Goal: Find specific fact: Find specific fact

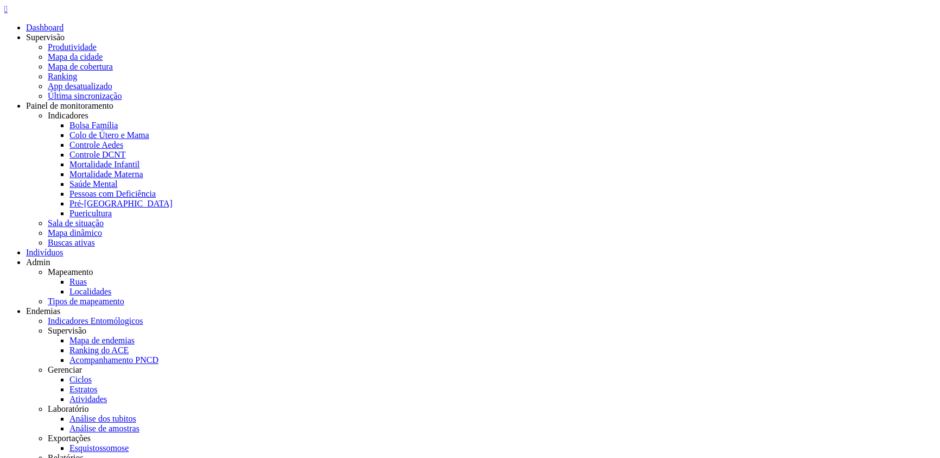
drag, startPoint x: 178, startPoint y: 99, endPoint x: 244, endPoint y: 113, distance: 67.7
drag, startPoint x: 113, startPoint y: 97, endPoint x: 186, endPoint y: 97, distance: 72.7
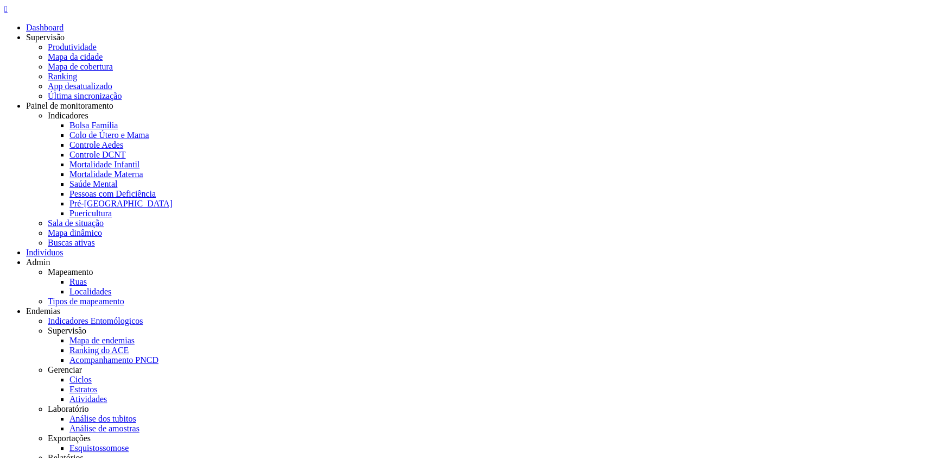
drag, startPoint x: 117, startPoint y: 99, endPoint x: 172, endPoint y: 90, distance: 56.0
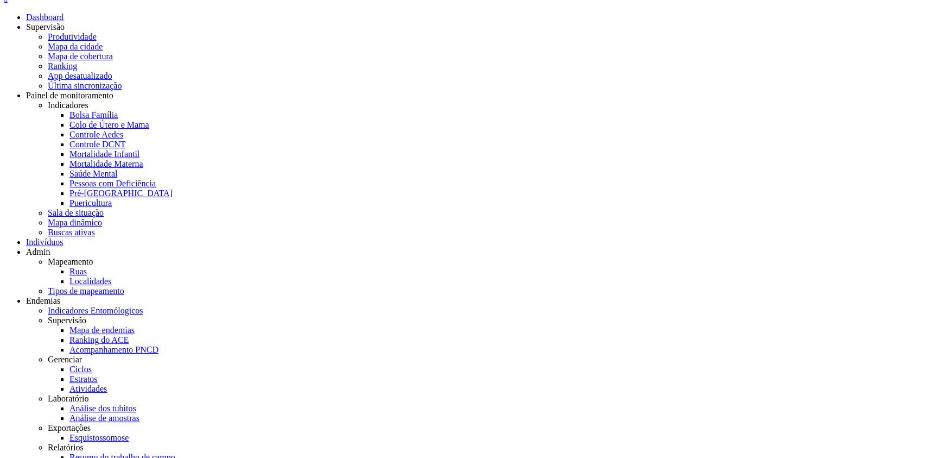
scroll to position [2, 0]
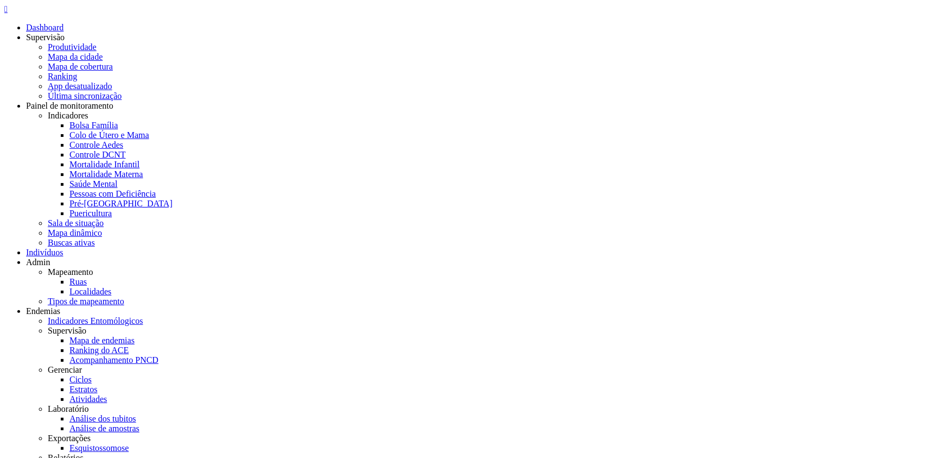
drag, startPoint x: 620, startPoint y: 31, endPoint x: 670, endPoint y: 67, distance: 61.9
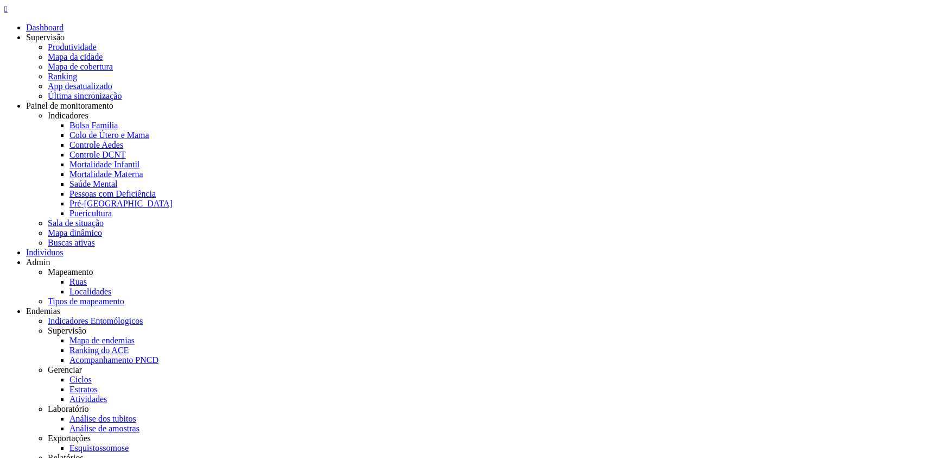
drag, startPoint x: 114, startPoint y: 99, endPoint x: 157, endPoint y: 99, distance: 43.4
copy span "02361807467"
